Goal: Feedback & Contribution: Contribute content

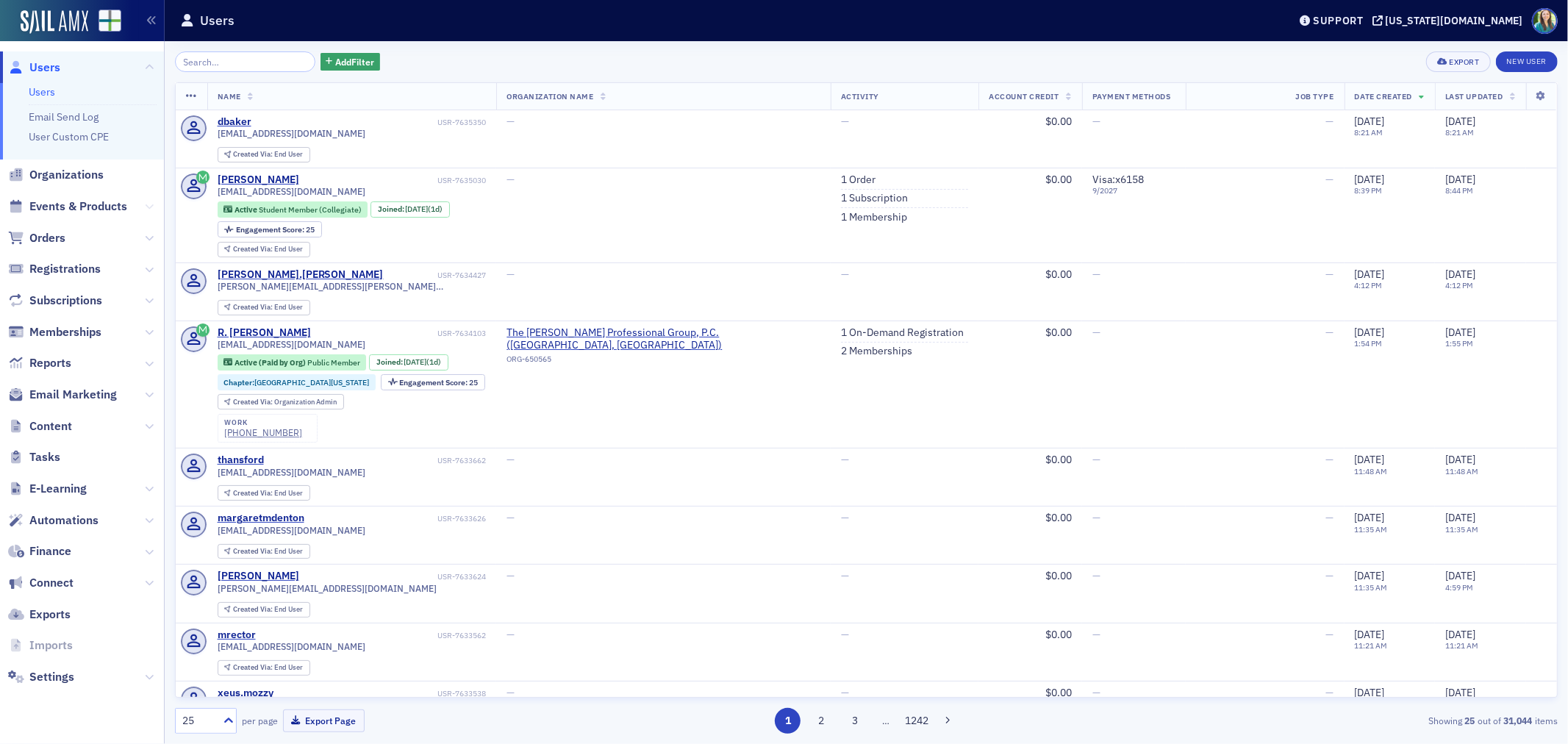
click at [146, 206] on icon at bounding box center [149, 206] width 9 height 9
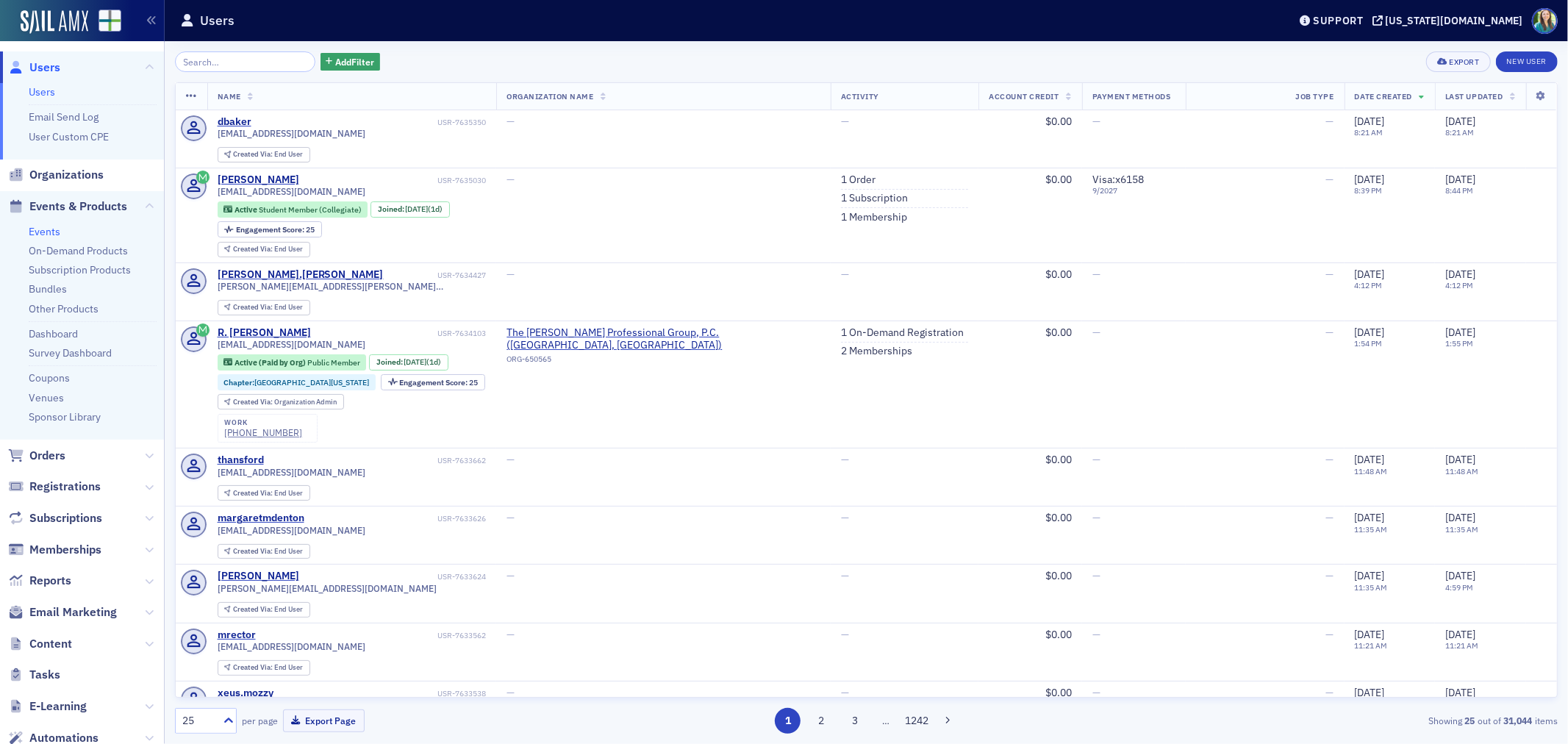
click at [46, 231] on link "Events" at bounding box center [45, 231] width 32 height 14
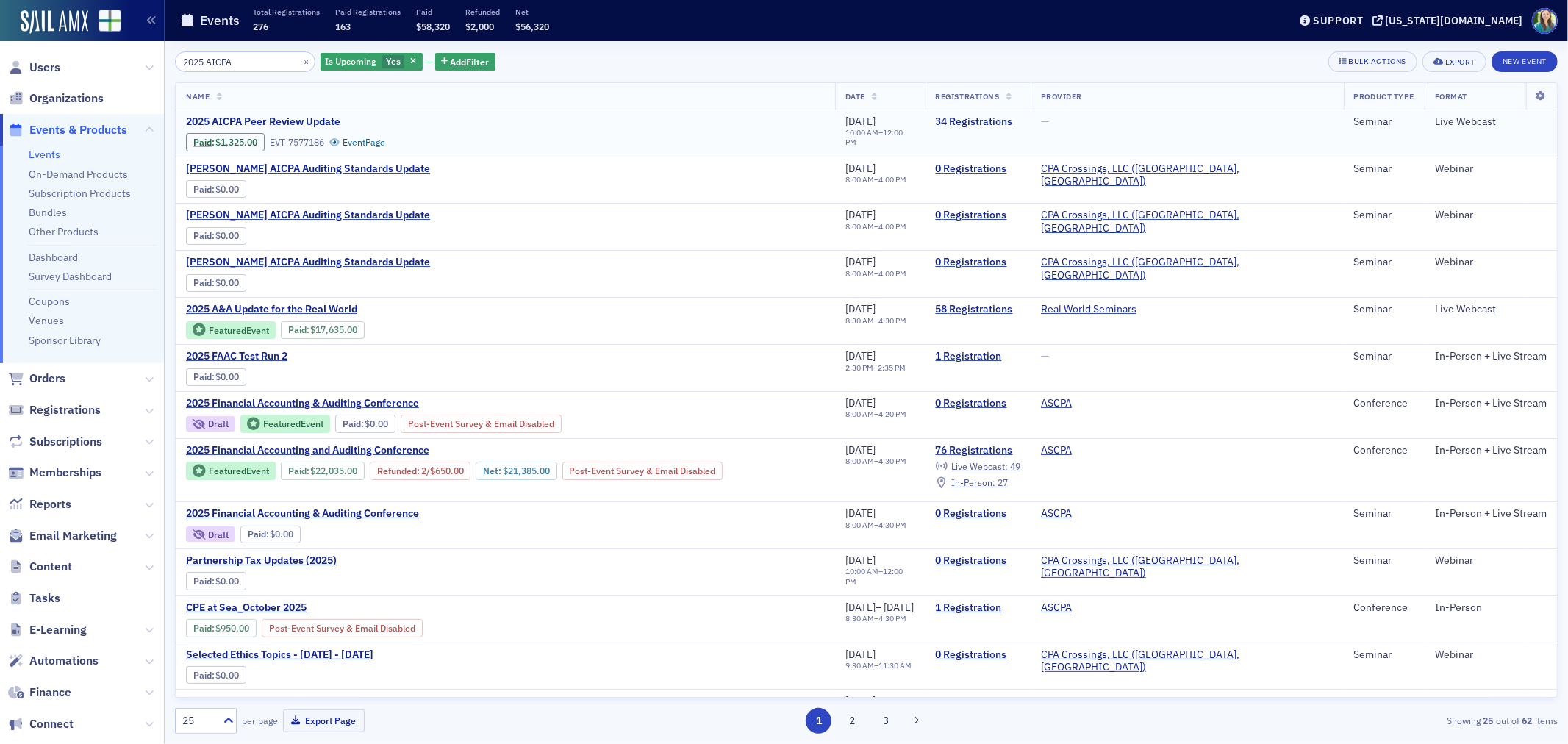
type input "2025 AICPA"
click at [326, 116] on span "2025 AICPA Peer Review Update" at bounding box center [309, 122] width 247 height 14
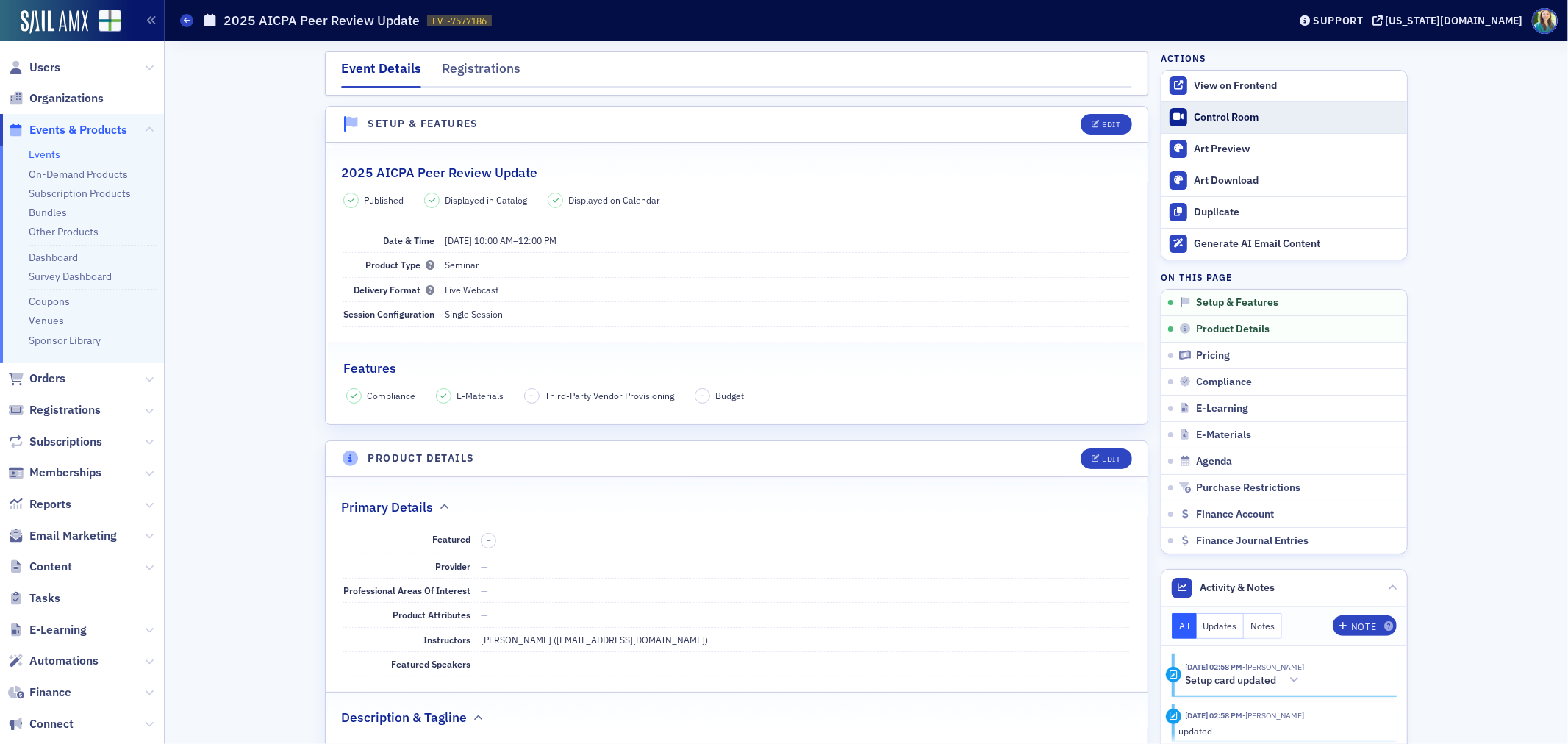
click at [1226, 118] on div "Control Room" at bounding box center [1296, 118] width 206 height 14
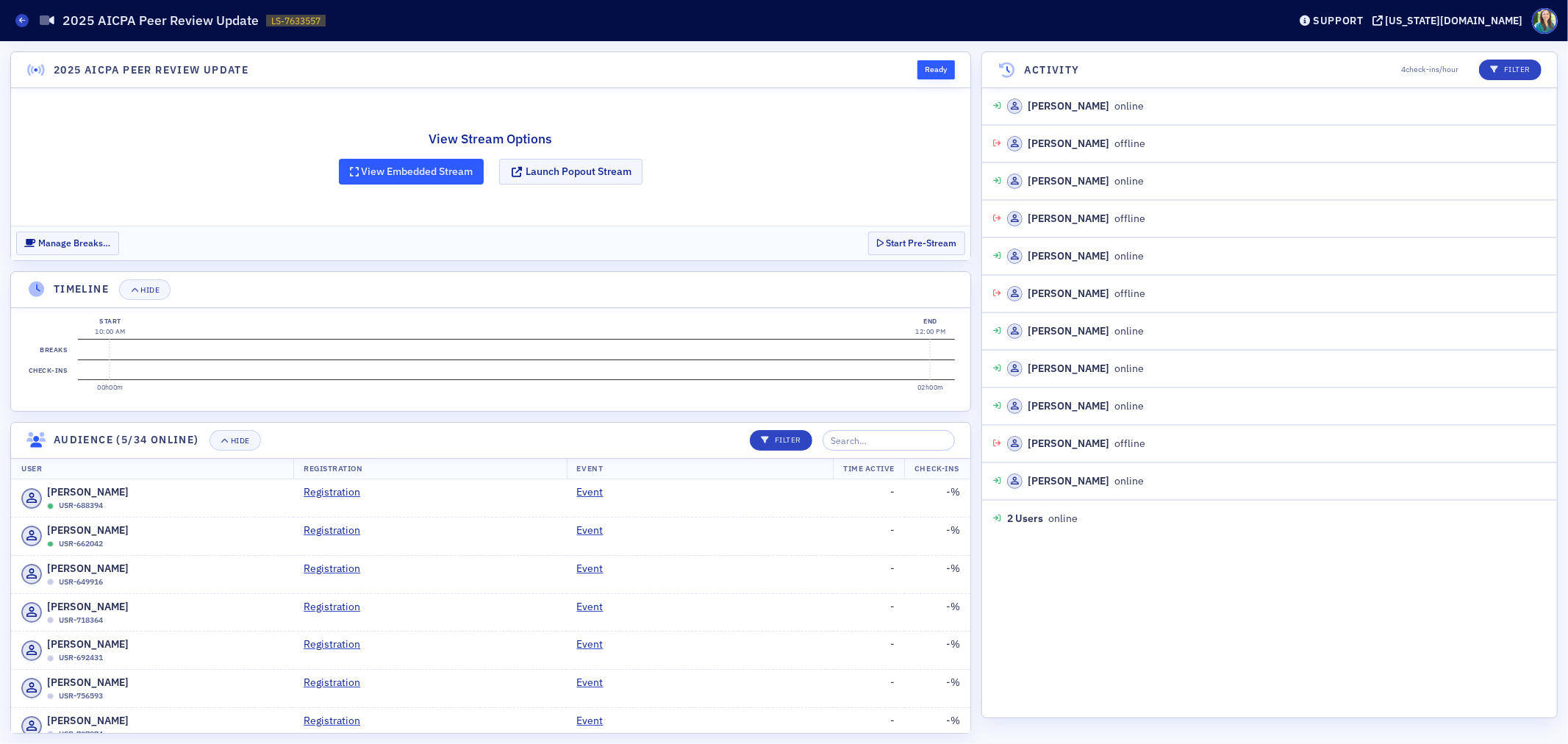
click at [394, 170] on button "View Embedded Stream" at bounding box center [412, 171] width 146 height 26
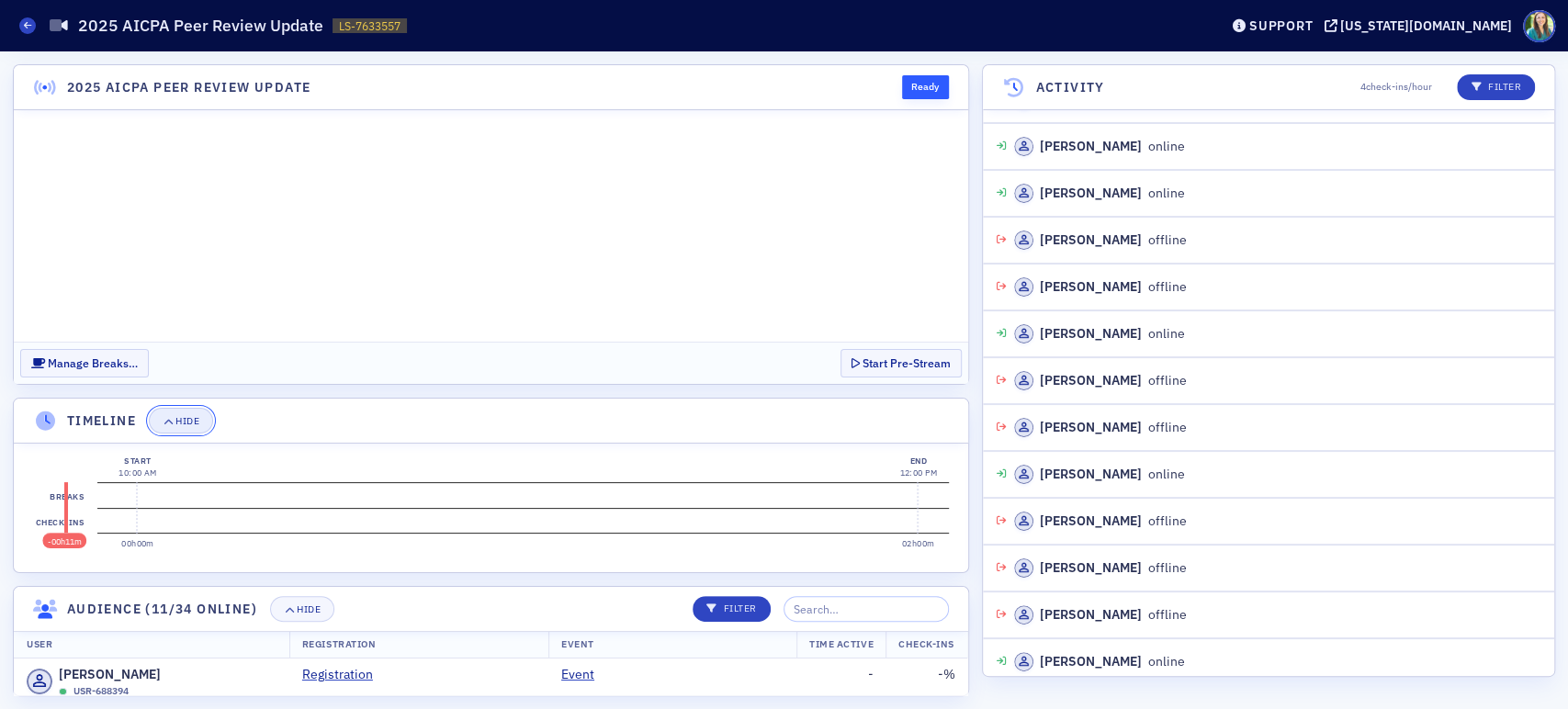
click at [187, 420] on div "Hide" at bounding box center [188, 421] width 24 height 10
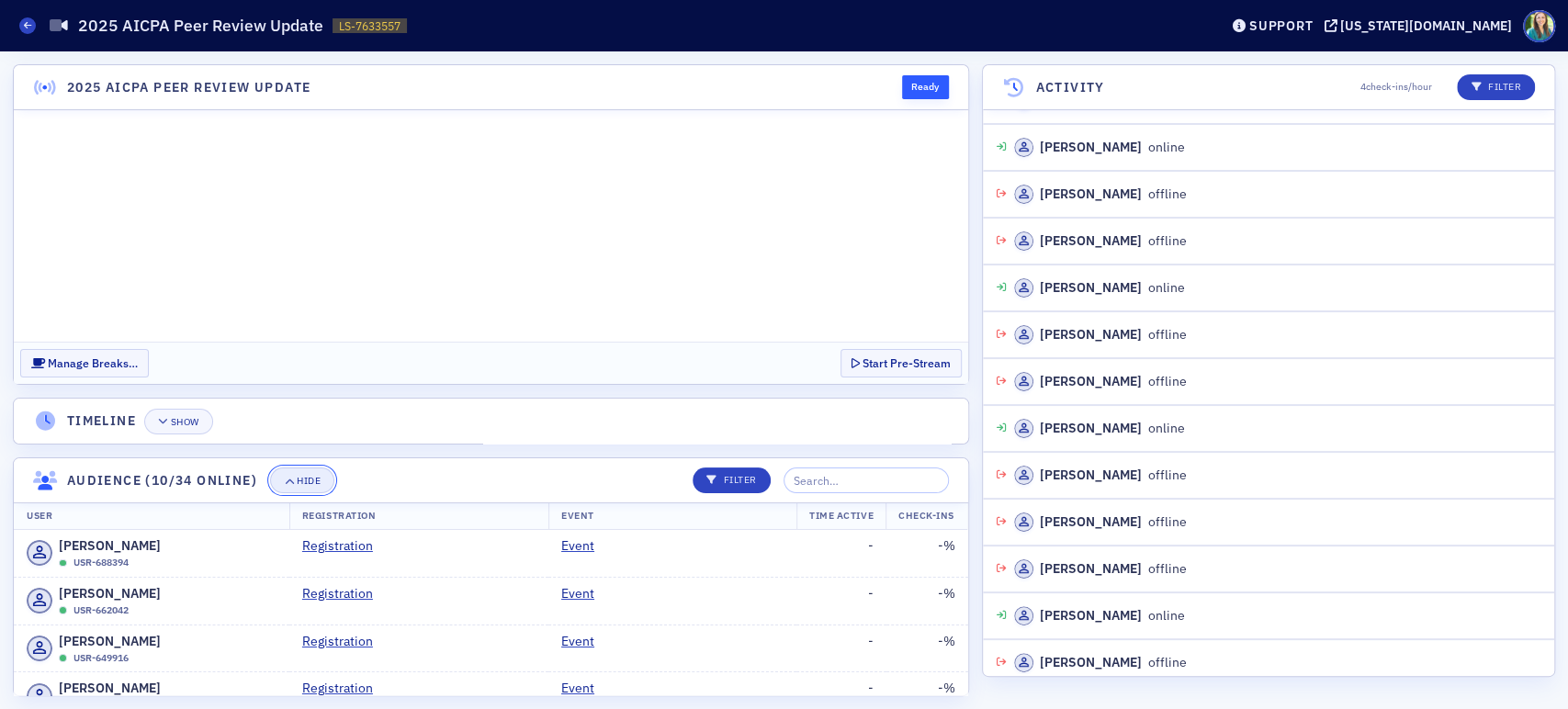
click at [294, 482] on icon "button" at bounding box center [289, 481] width 11 height 10
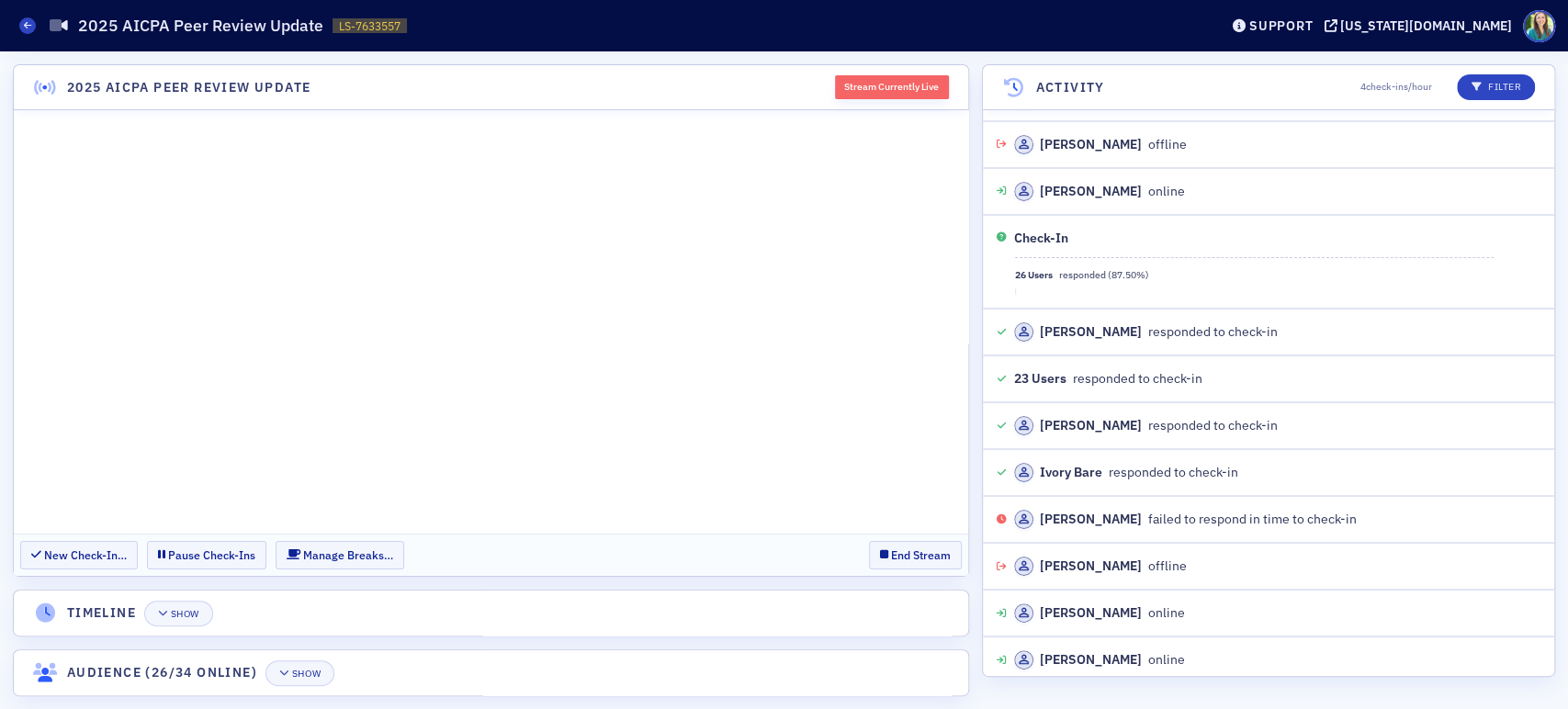
scroll to position [41417, 0]
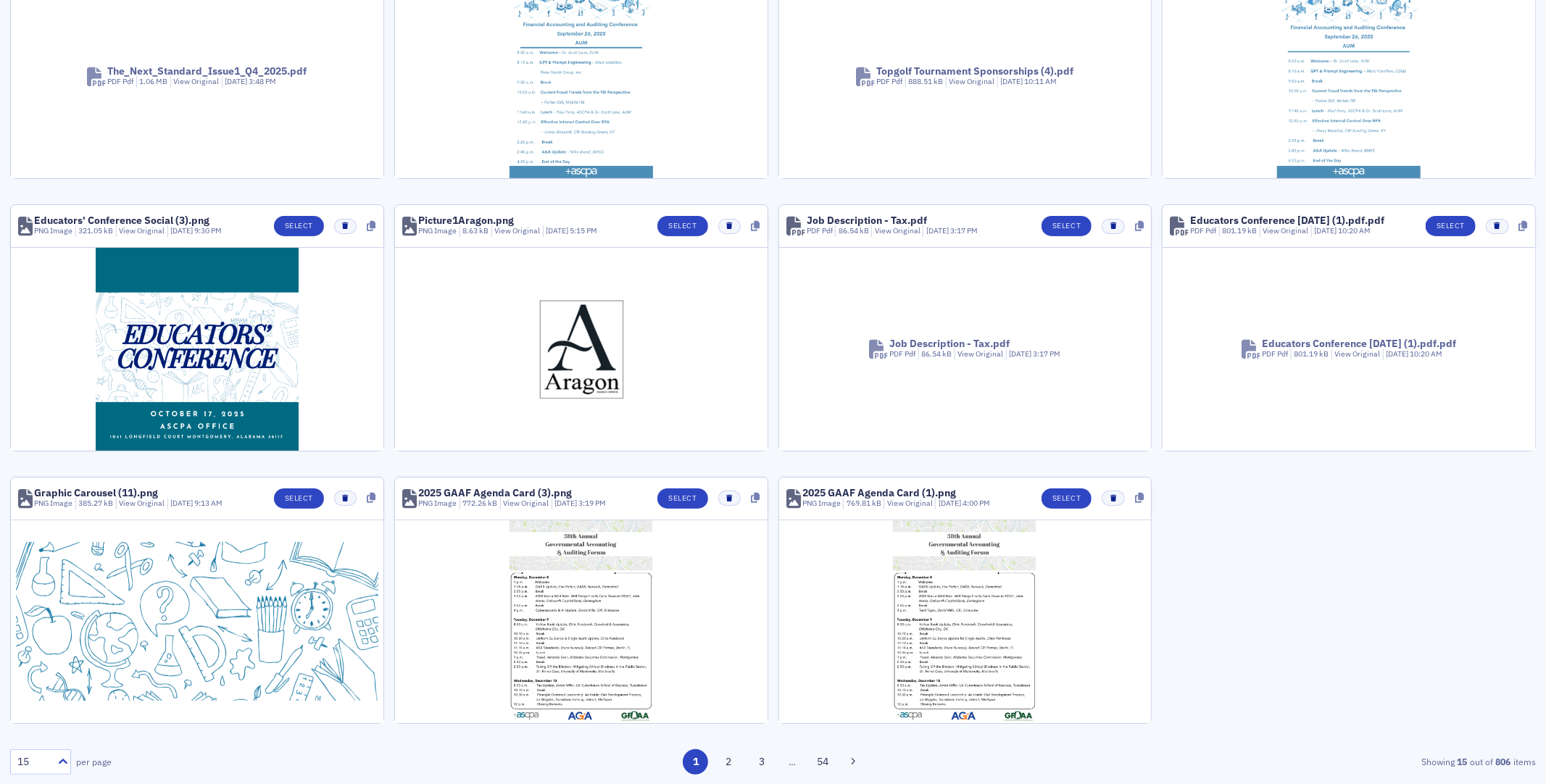
scroll to position [446, 0]
click at [723, 487] on button "2" at bounding box center [729, 761] width 25 height 25
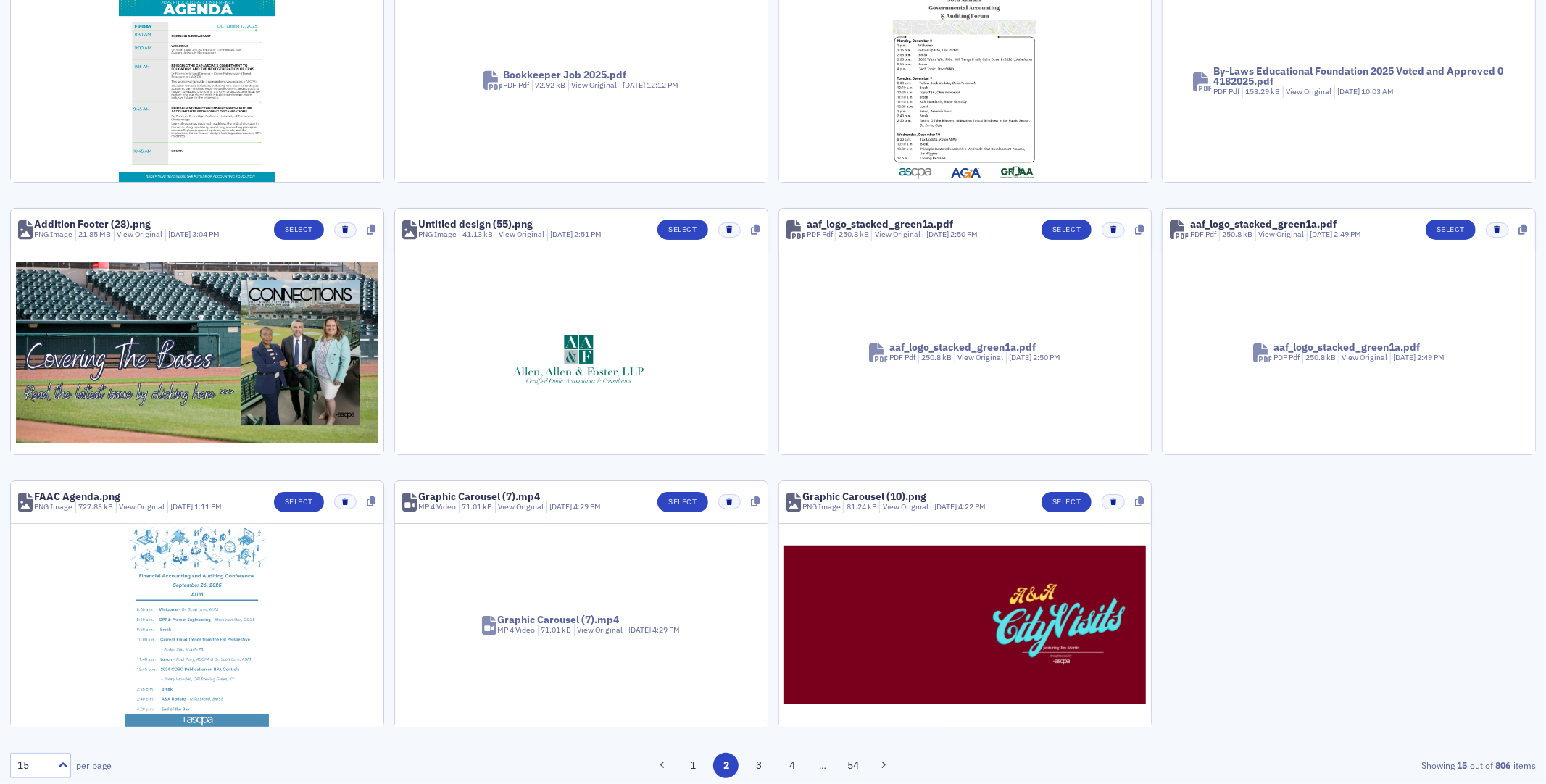
scroll to position [450, 0]
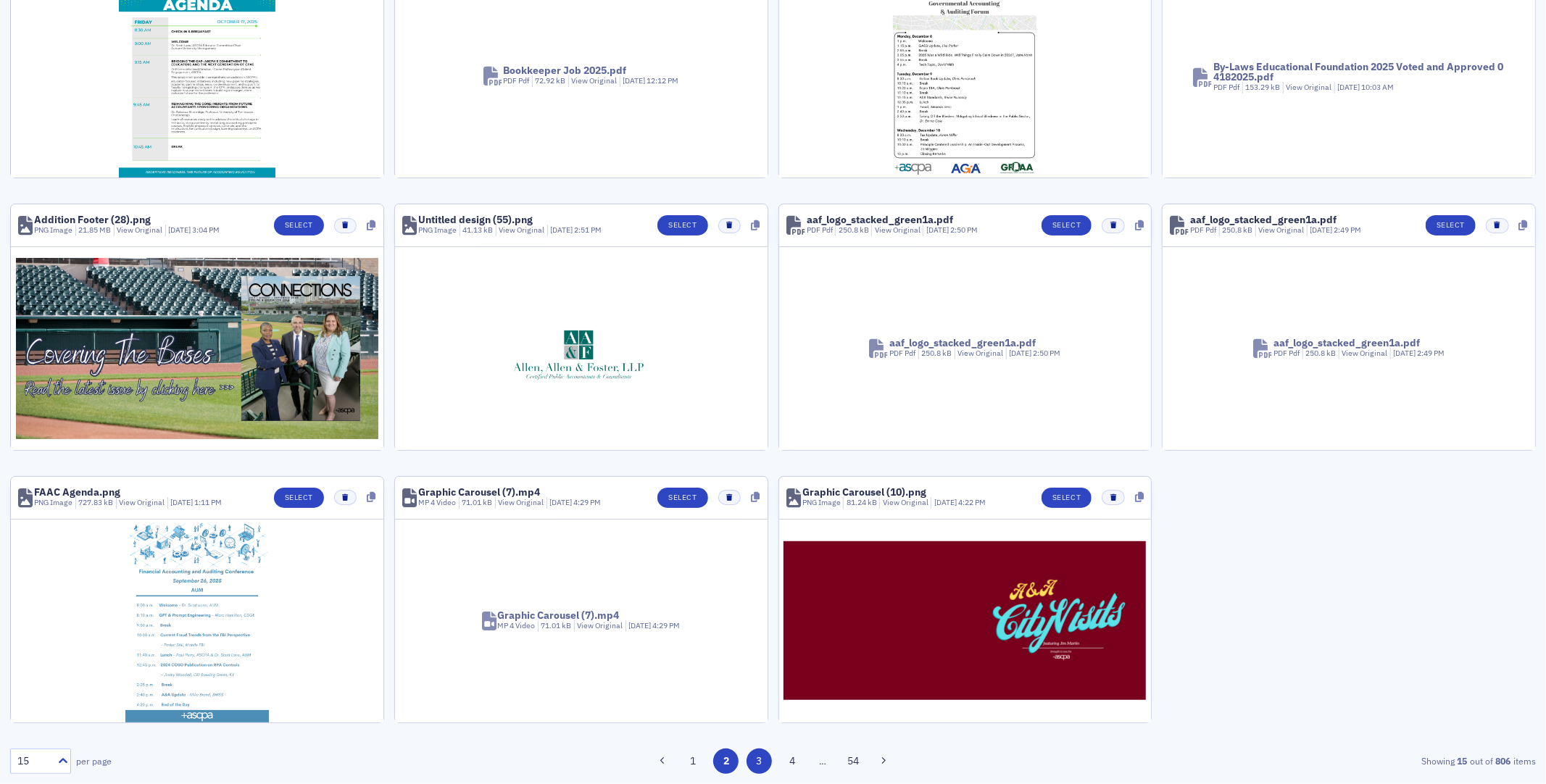
click at [741, 487] on button "3" at bounding box center [759, 761] width 25 height 25
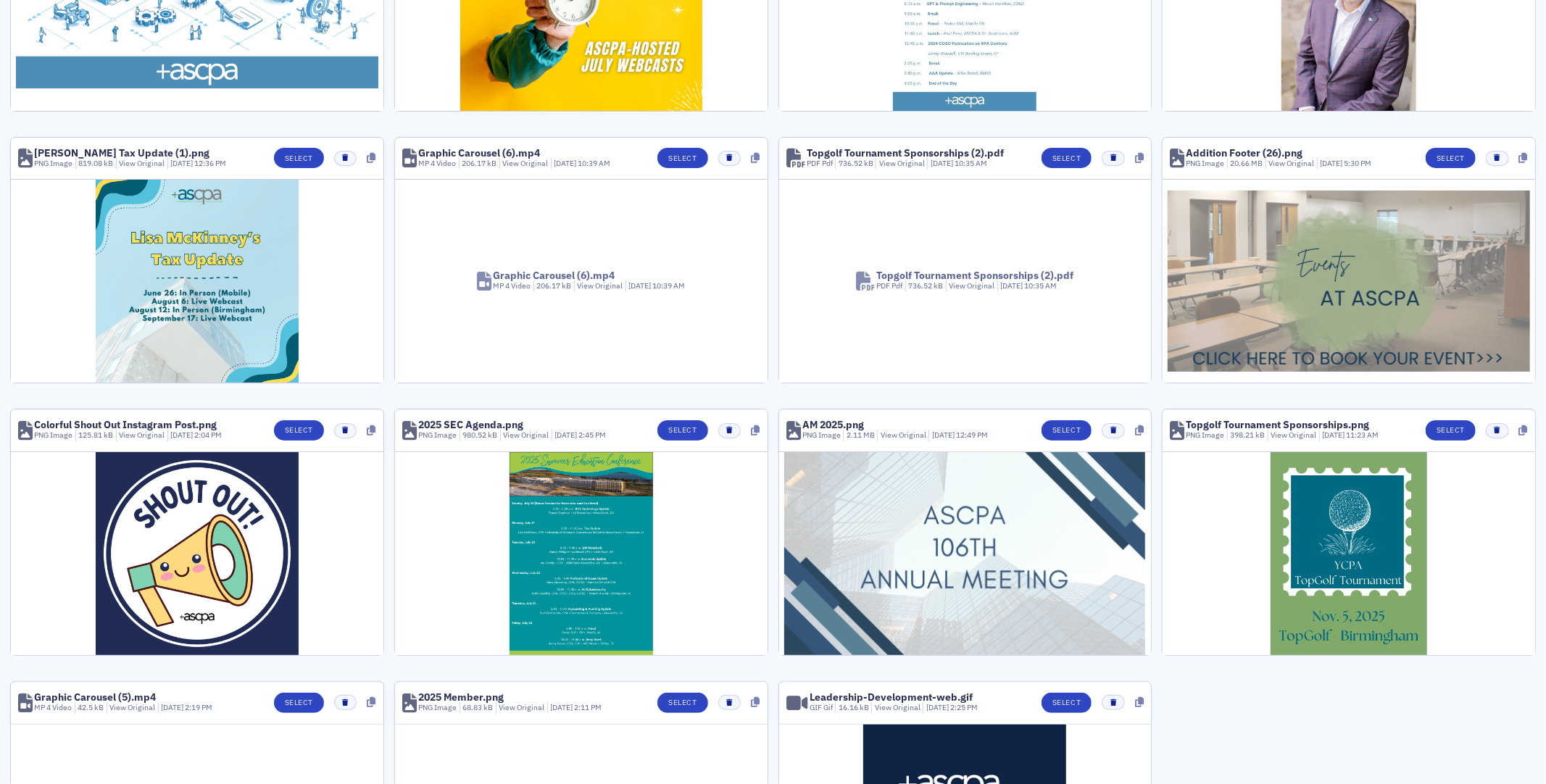
scroll to position [446, 0]
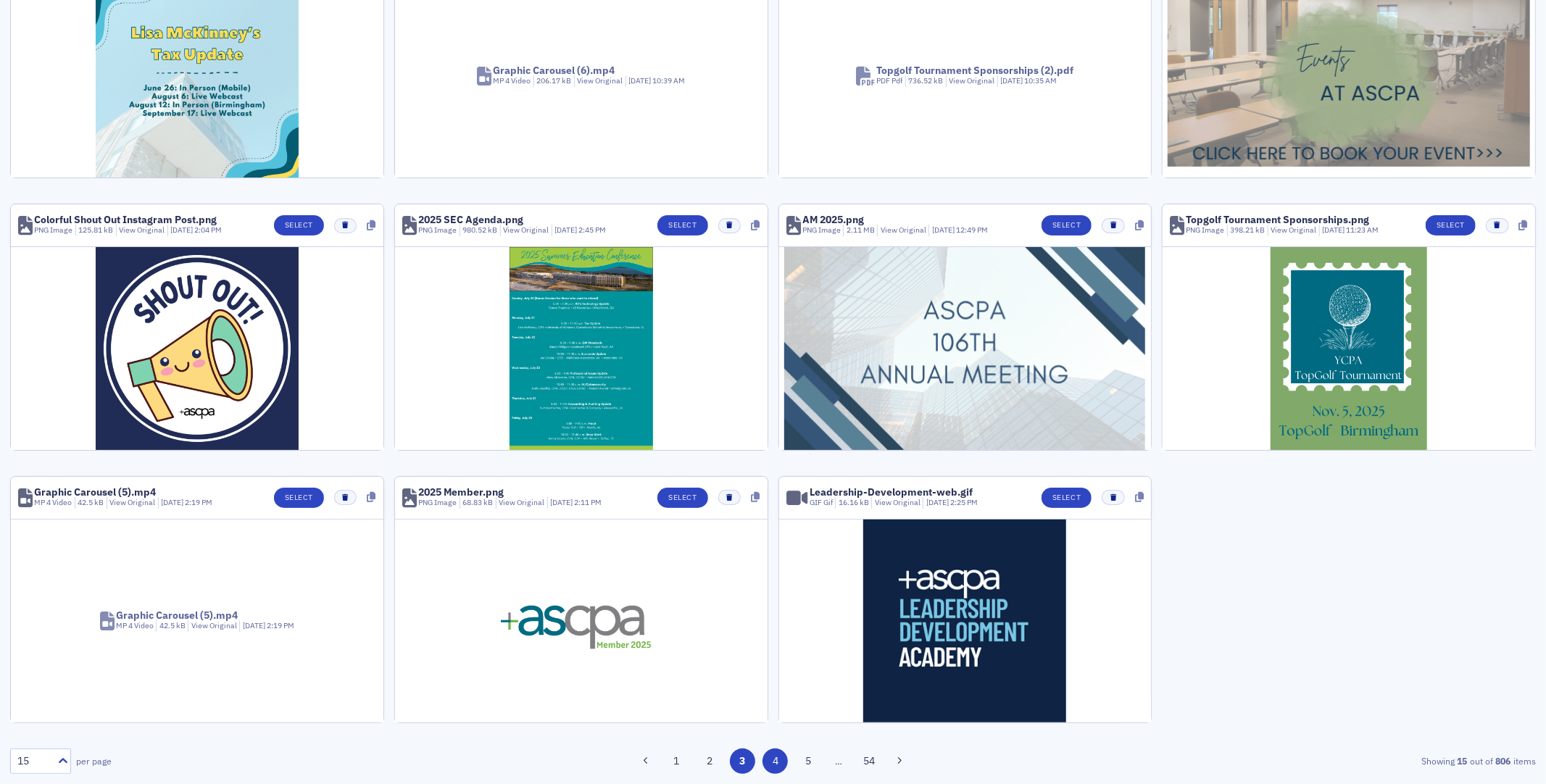
click at [741, 487] on button "4" at bounding box center [775, 761] width 25 height 25
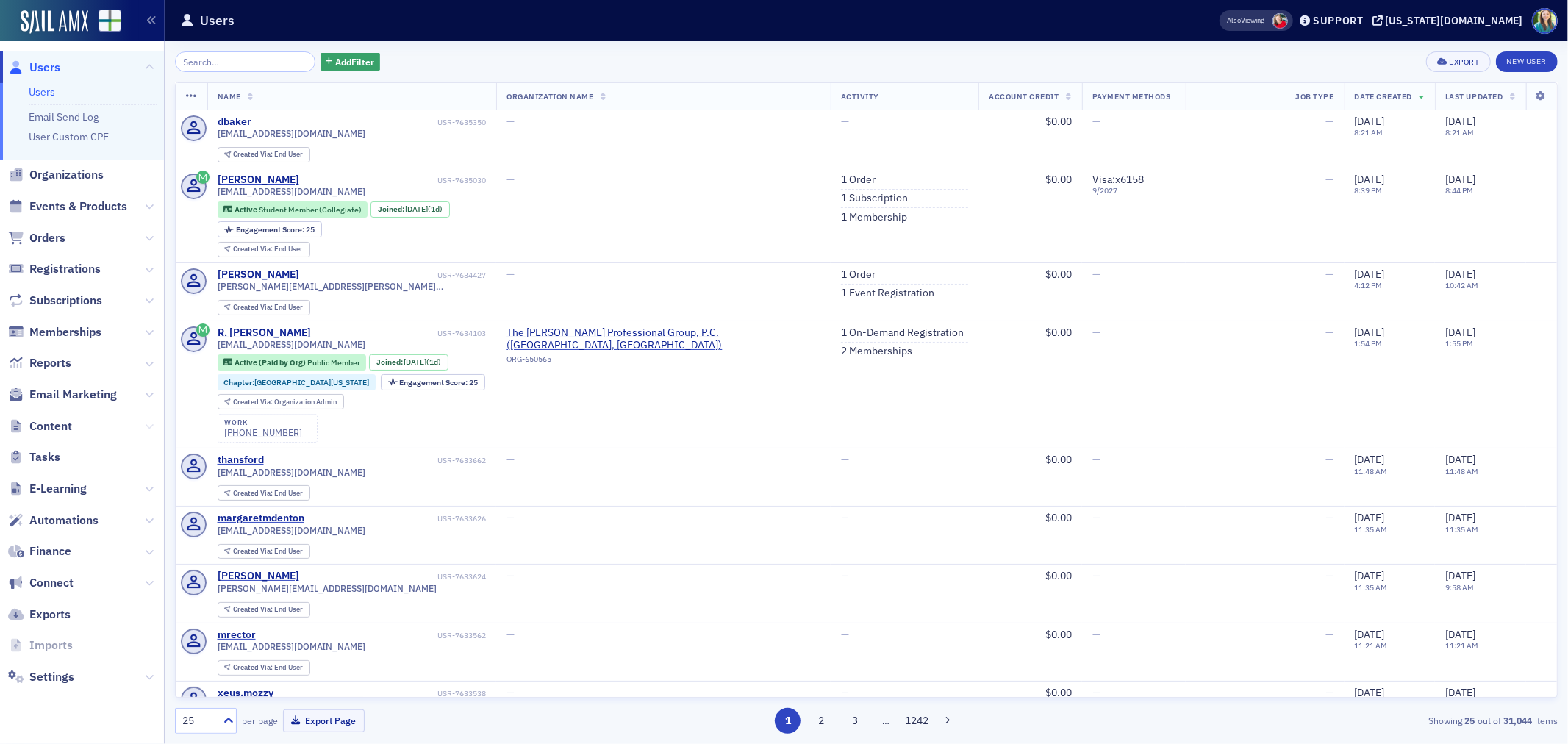
click at [150, 425] on icon at bounding box center [149, 426] width 9 height 9
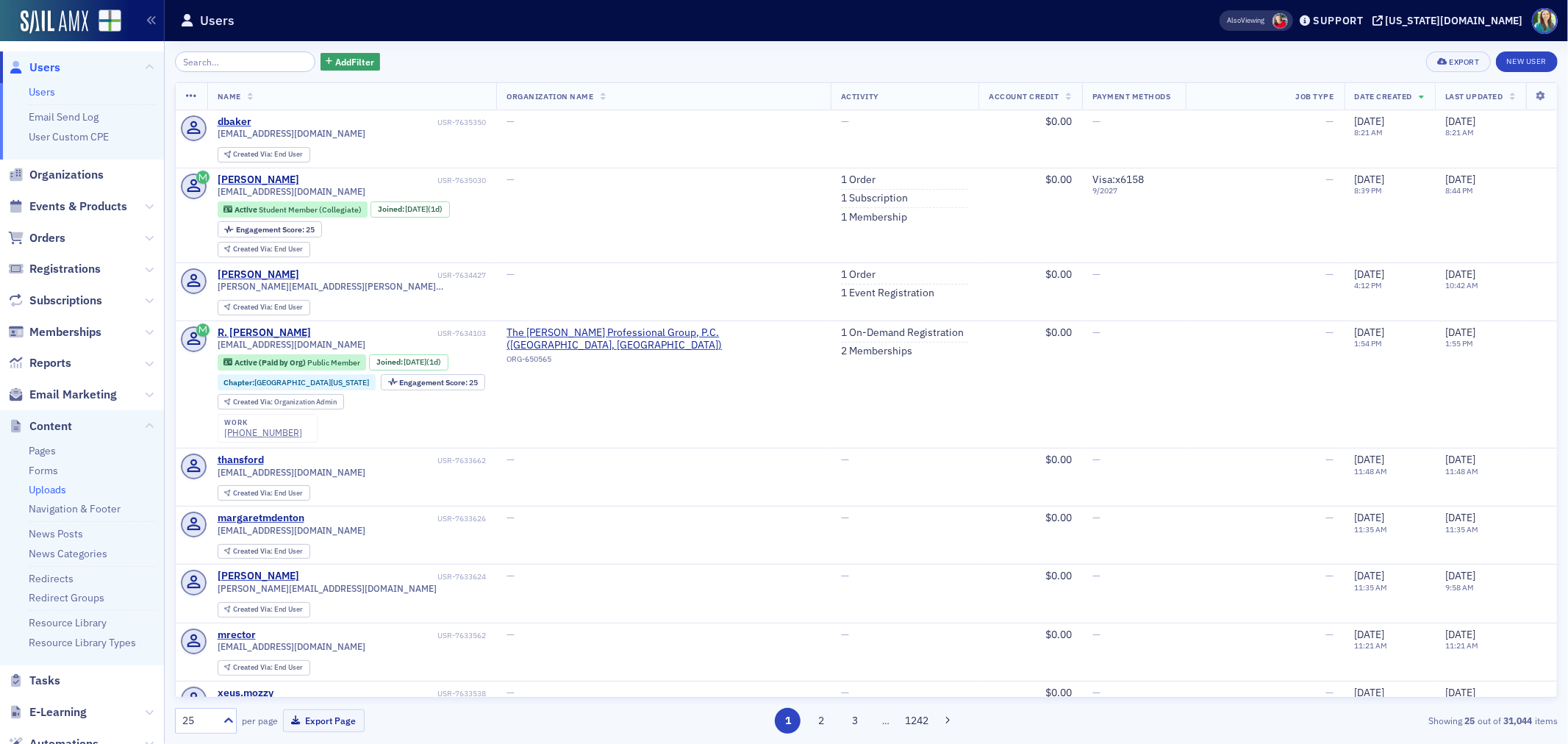
click at [38, 487] on link "Uploads" at bounding box center [47, 490] width 38 height 14
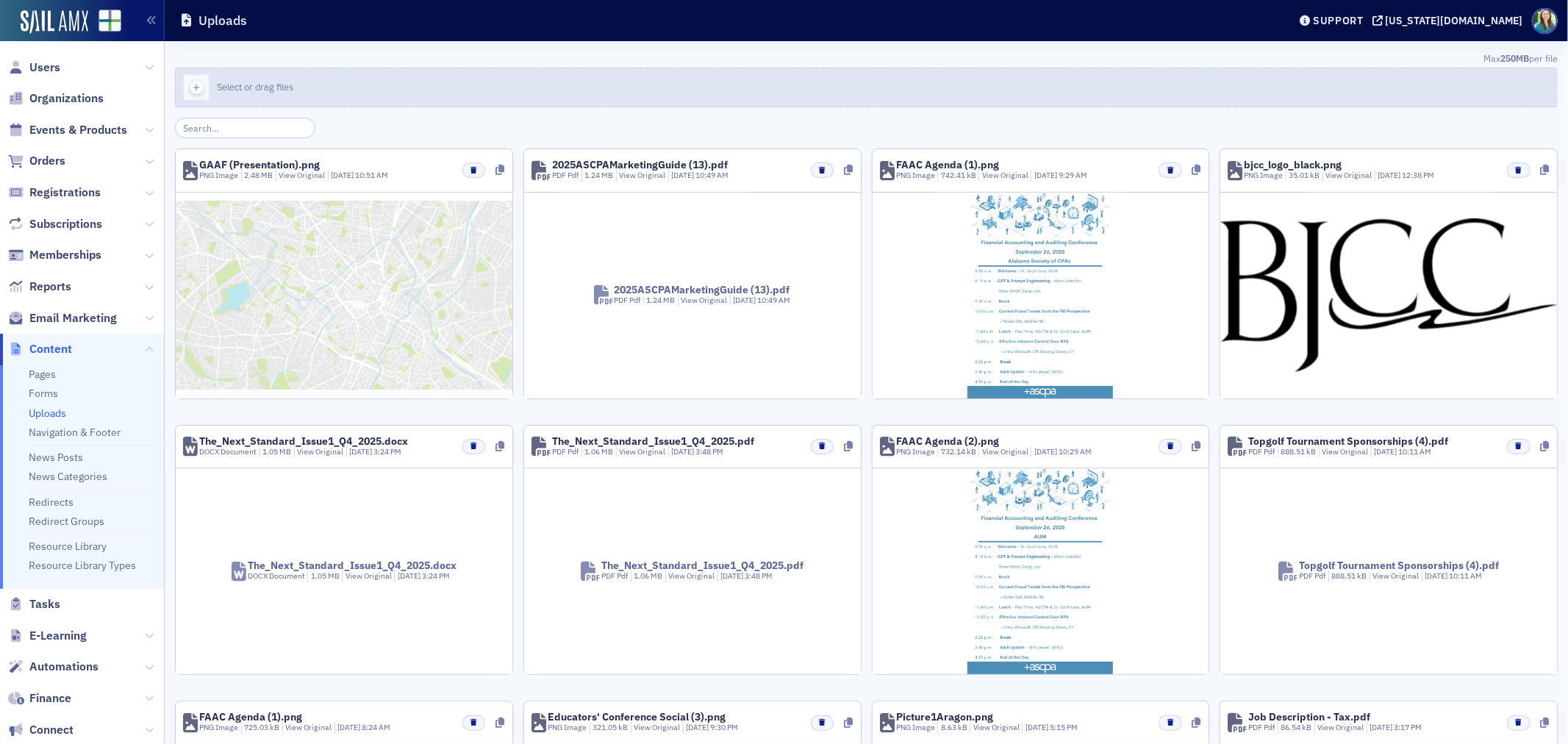
click at [321, 92] on button "Select or drag files" at bounding box center [866, 88] width 1382 height 40
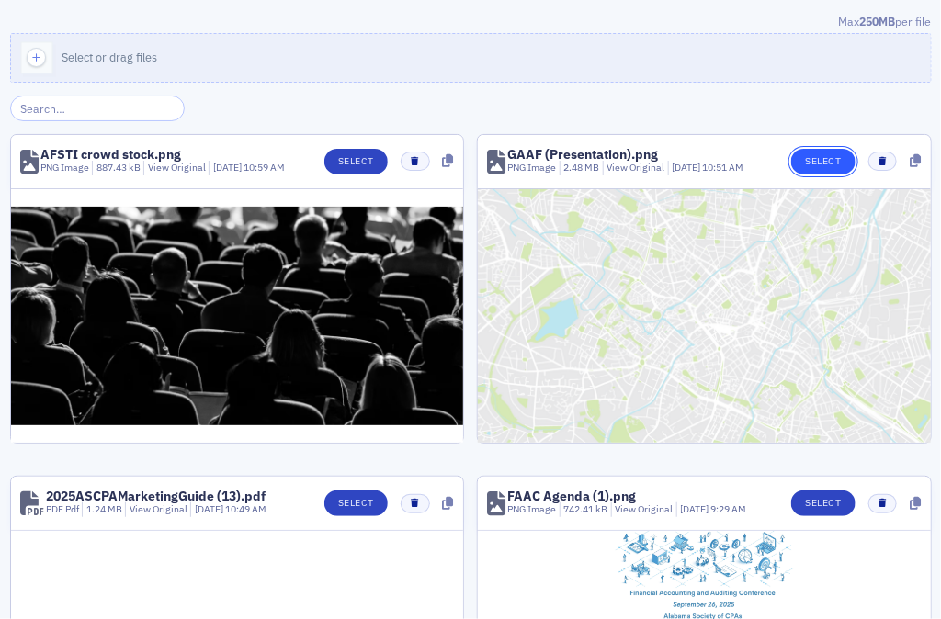
click at [809, 152] on button "Select" at bounding box center [822, 162] width 63 height 26
click at [347, 172] on button "Select" at bounding box center [355, 162] width 63 height 26
